Goal: Task Accomplishment & Management: Manage account settings

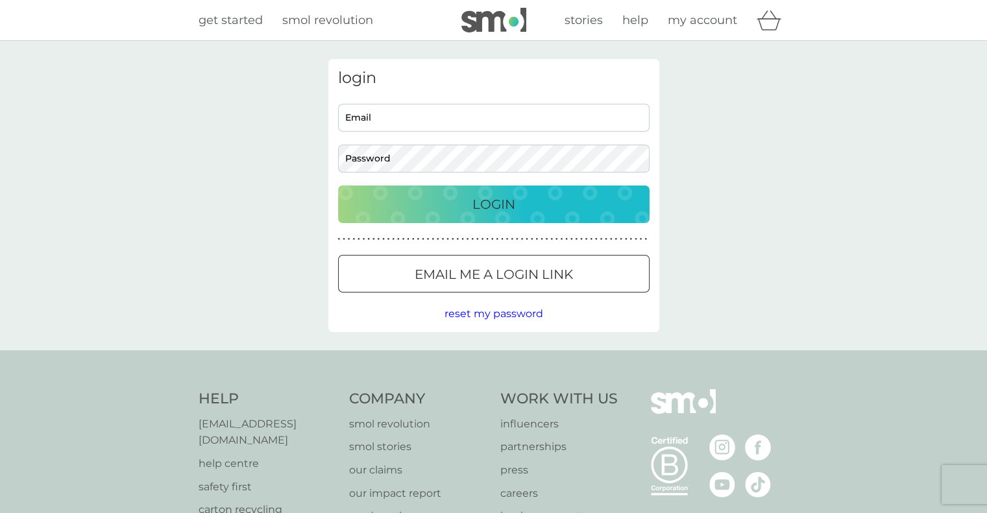
type input "[EMAIL_ADDRESS][DOMAIN_NAME]"
click at [543, 201] on div "Login" at bounding box center [494, 204] width 286 height 21
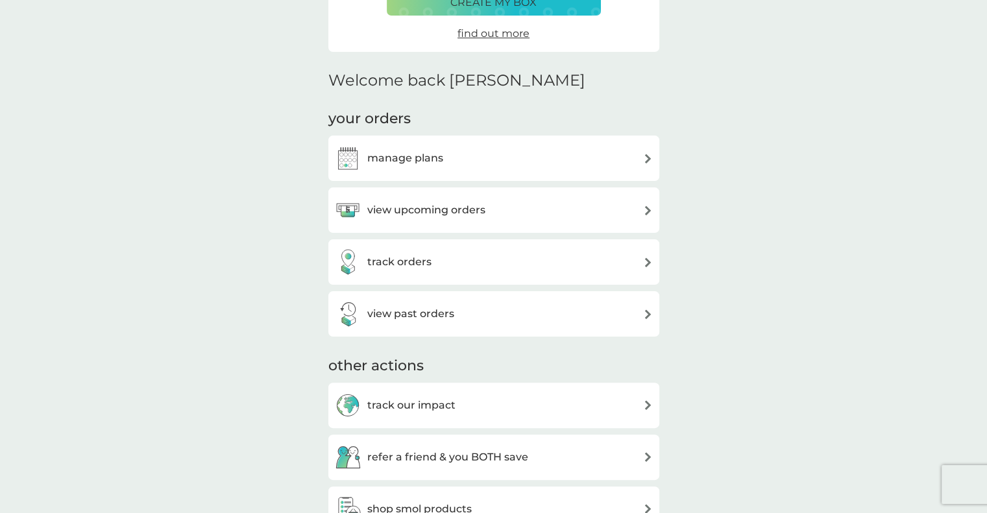
scroll to position [260, 0]
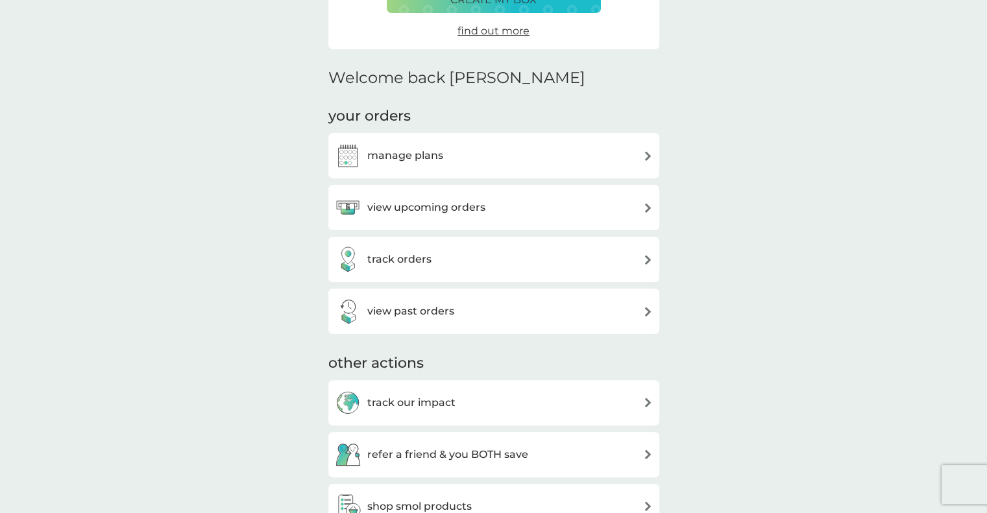
click at [639, 210] on div "view upcoming orders" at bounding box center [494, 208] width 318 height 26
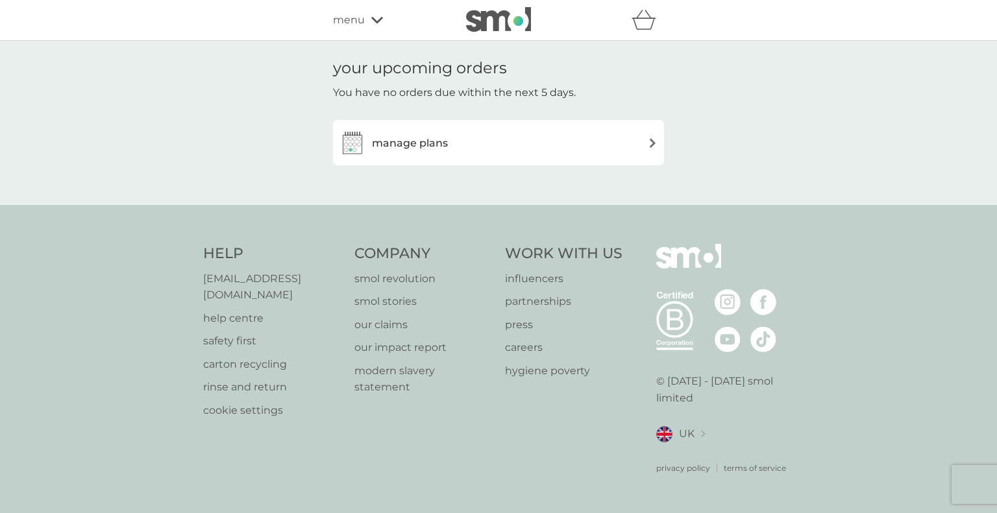
click at [639, 148] on div "manage plans" at bounding box center [499, 143] width 318 height 26
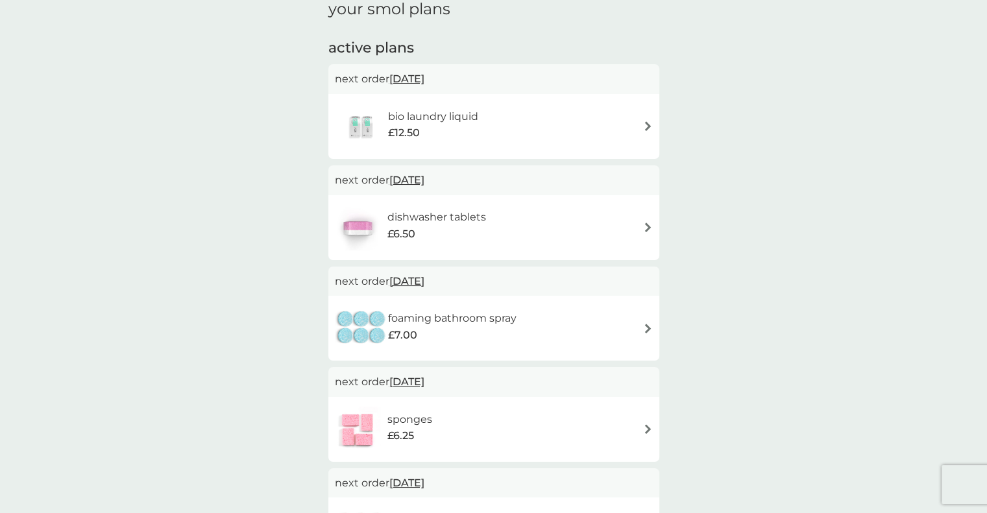
scroll to position [195, 0]
click at [392, 81] on span "25 Sep 2025" at bounding box center [406, 77] width 35 height 25
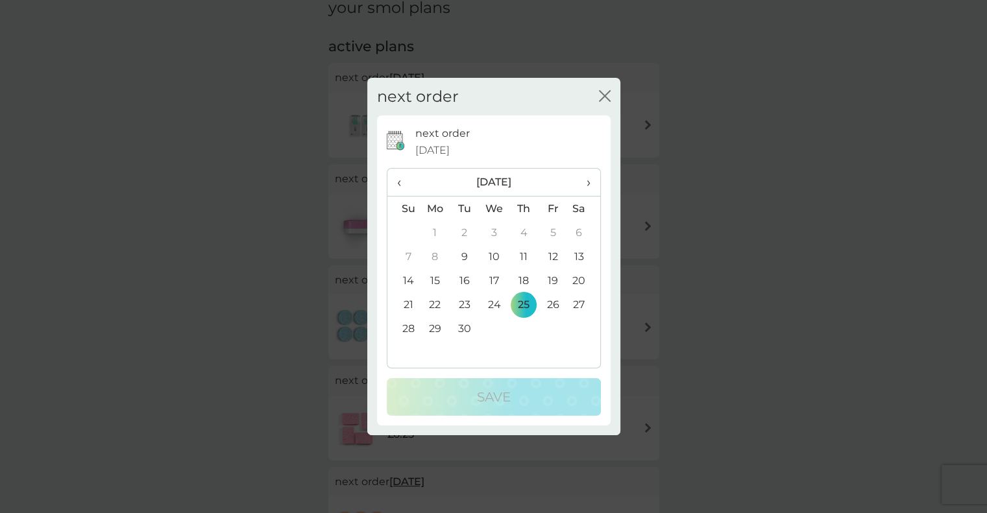
click at [457, 254] on td "9" at bounding box center [464, 257] width 29 height 24
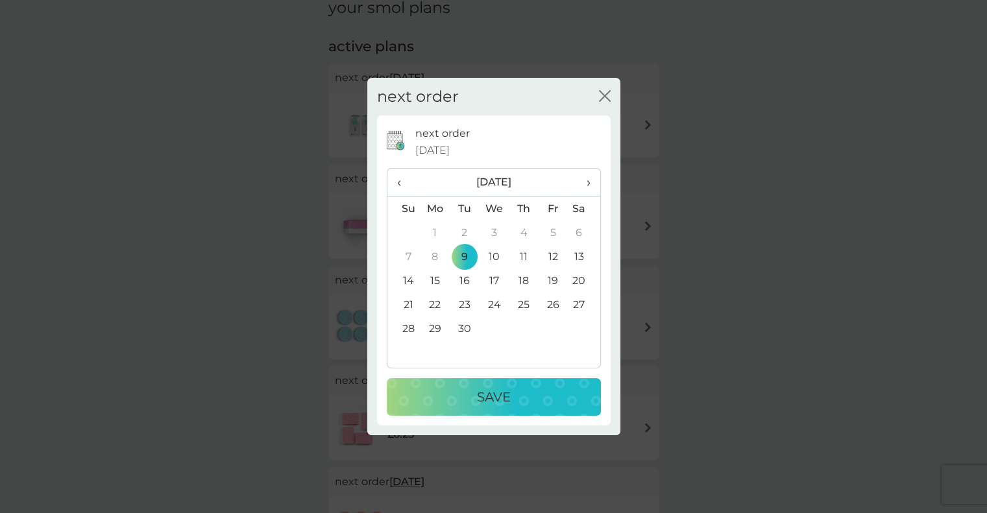
click at [540, 402] on div "Save" at bounding box center [494, 397] width 188 height 21
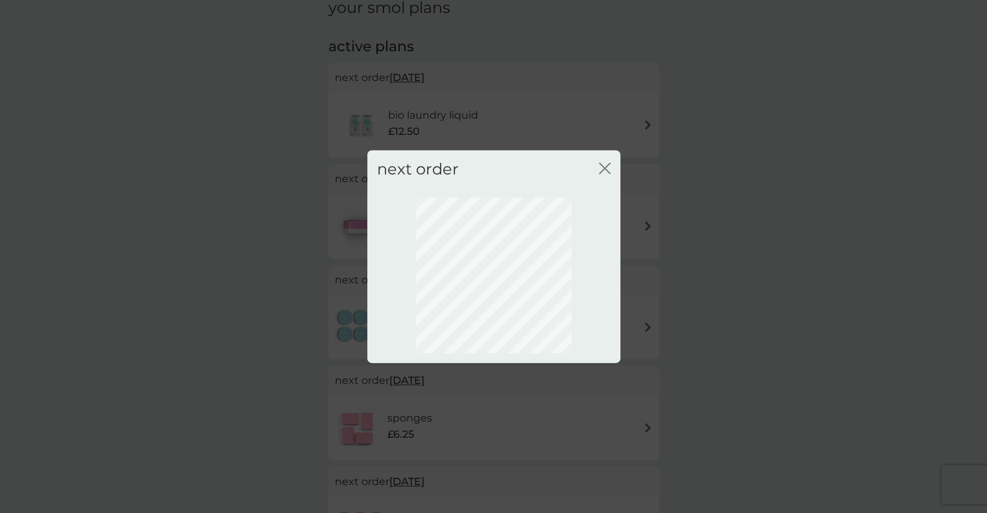
scroll to position [31, 0]
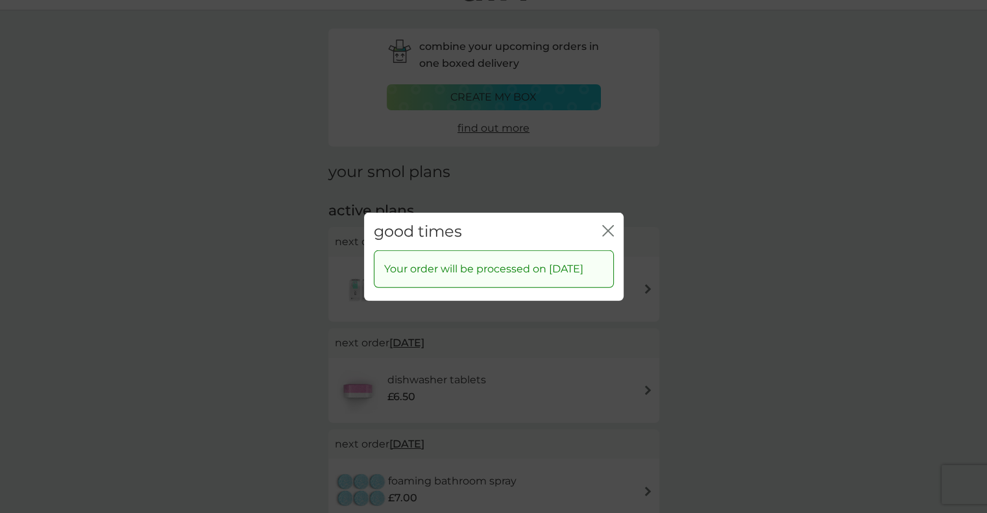
click at [608, 225] on icon "close" at bounding box center [608, 231] width 12 height 12
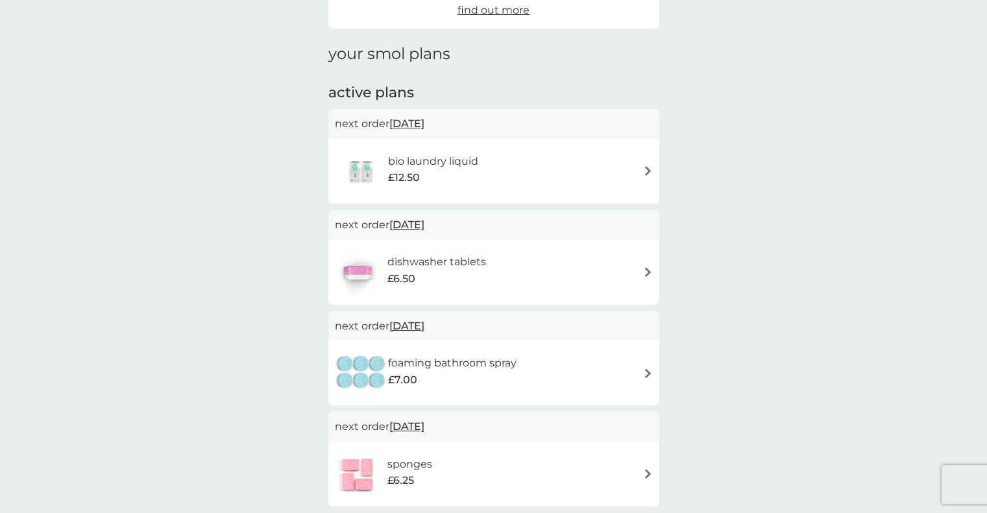
scroll to position [225, 0]
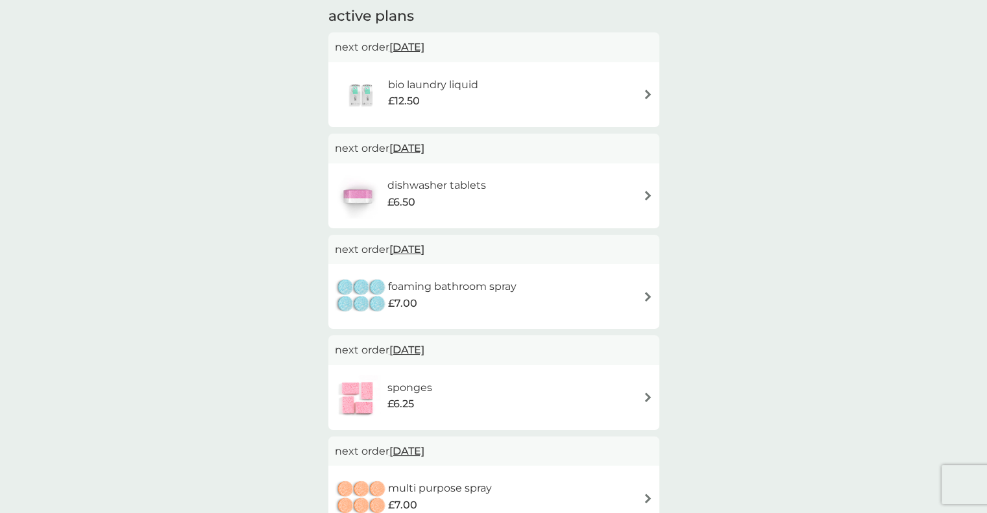
click at [423, 150] on span "1 Oct 2025" at bounding box center [406, 148] width 35 height 25
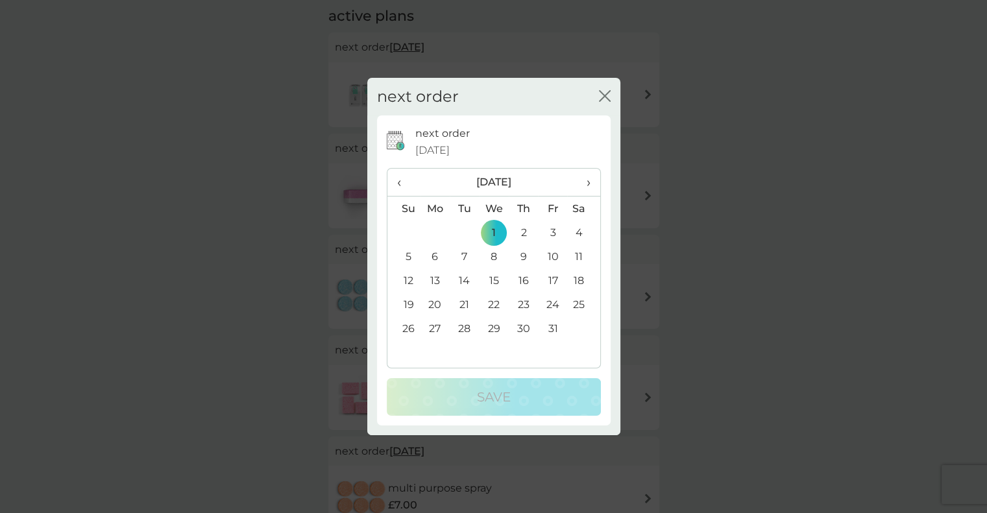
click at [604, 103] on button "close" at bounding box center [605, 97] width 12 height 14
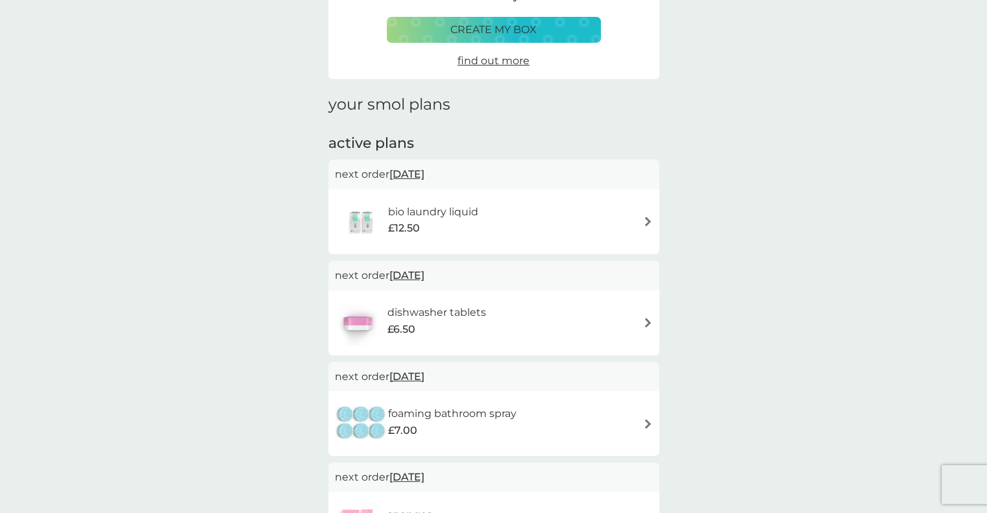
scroll to position [0, 0]
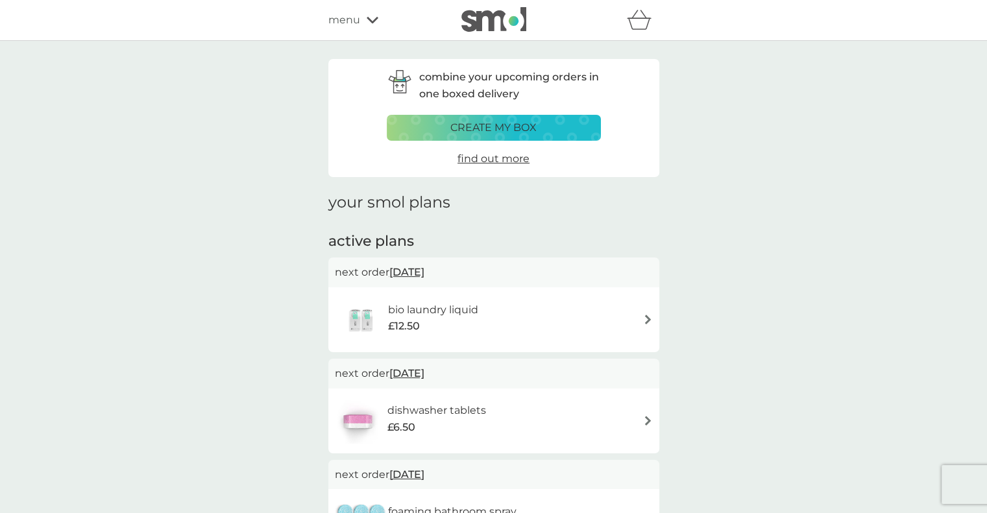
click at [364, 26] on div "menu" at bounding box center [383, 20] width 110 height 17
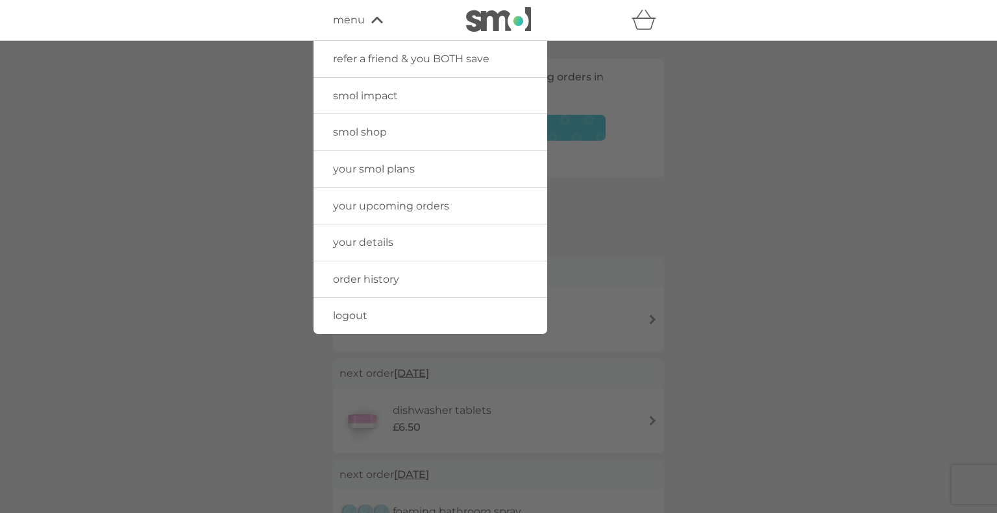
click at [384, 137] on span "smol shop" at bounding box center [360, 132] width 54 height 12
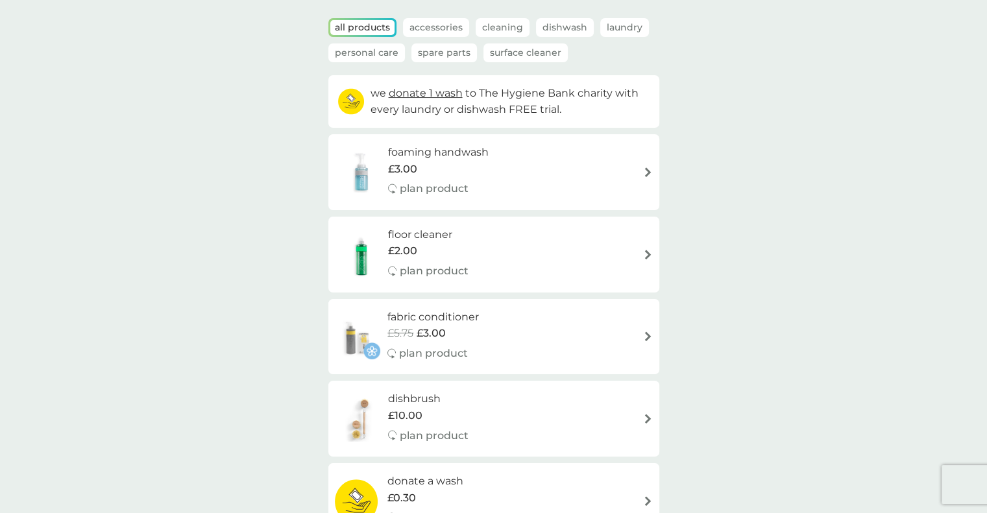
scroll to position [65, 0]
